Goal: Task Accomplishment & Management: Manage account settings

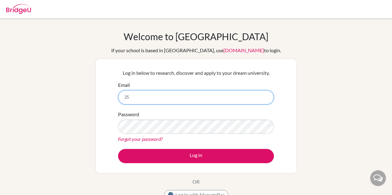
type input "250102@iss.school.fj"
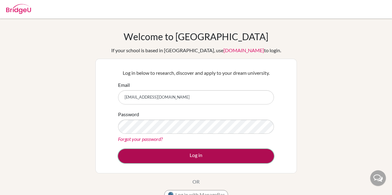
click at [135, 150] on button "Log in" at bounding box center [196, 156] width 156 height 14
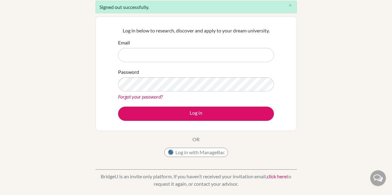
scroll to position [60, 0]
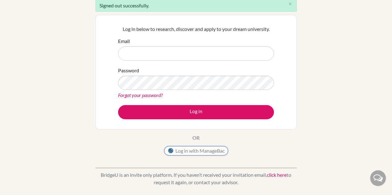
click at [207, 149] on button "Log in with ManageBac" at bounding box center [196, 150] width 64 height 9
type input "250102@iss.school.fj"
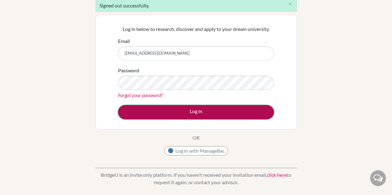
click at [140, 111] on button "Log in" at bounding box center [196, 112] width 156 height 14
